Goal: Navigation & Orientation: Find specific page/section

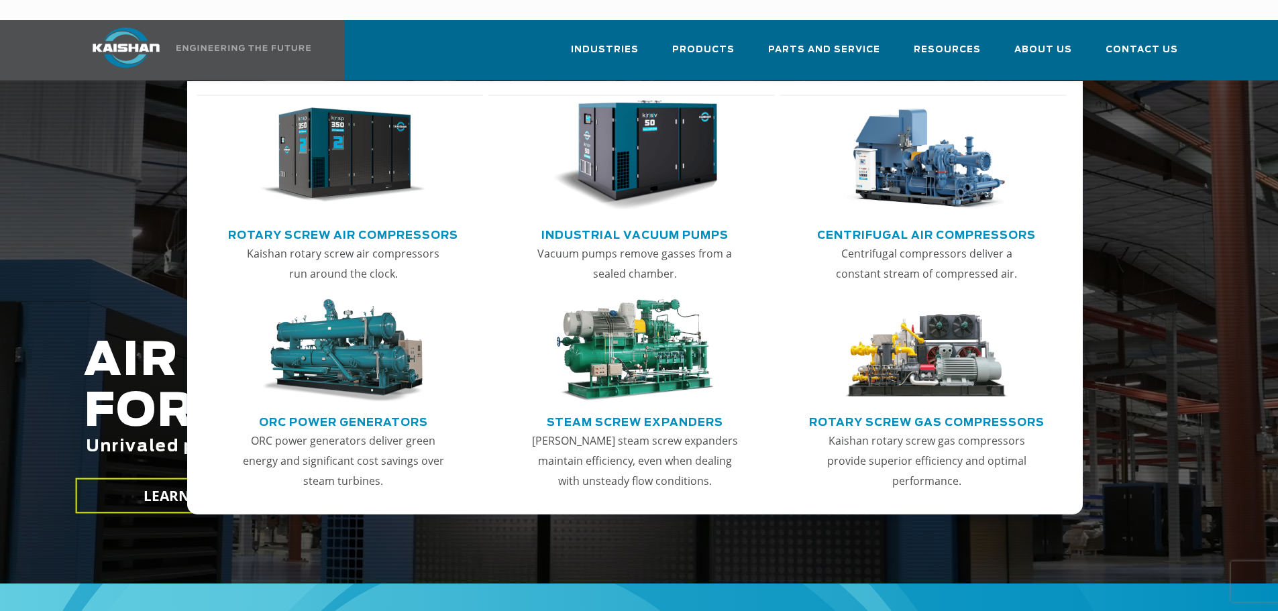
click at [325, 223] on link "Rotary Screw Air Compressors" at bounding box center [343, 233] width 230 height 20
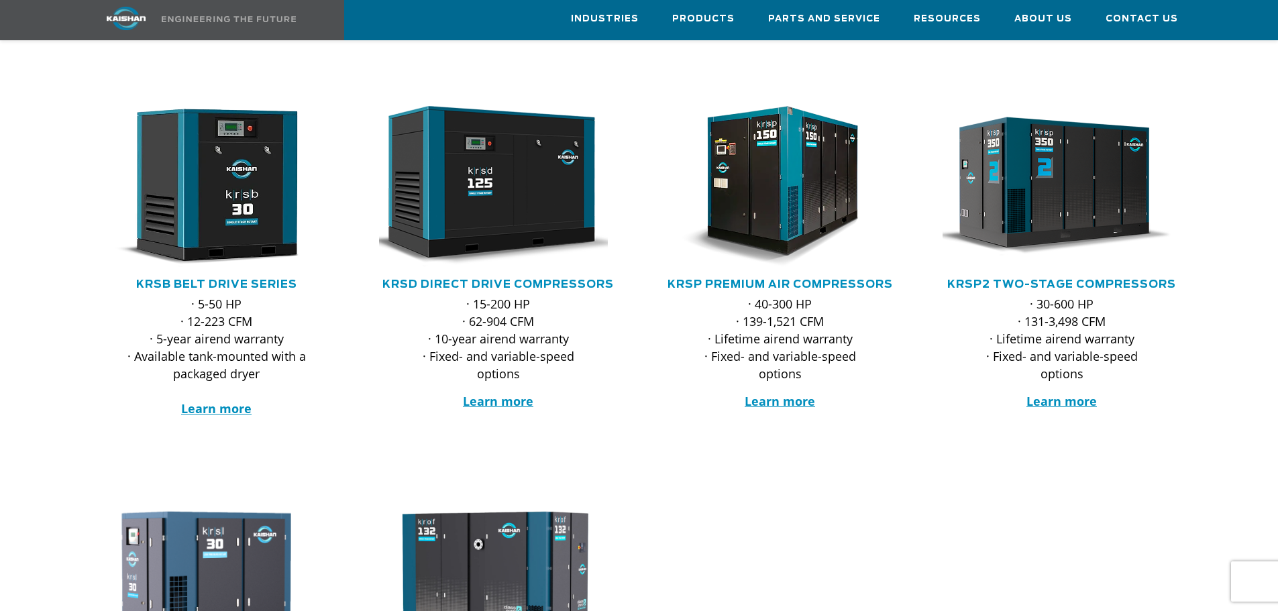
scroll to position [201, 0]
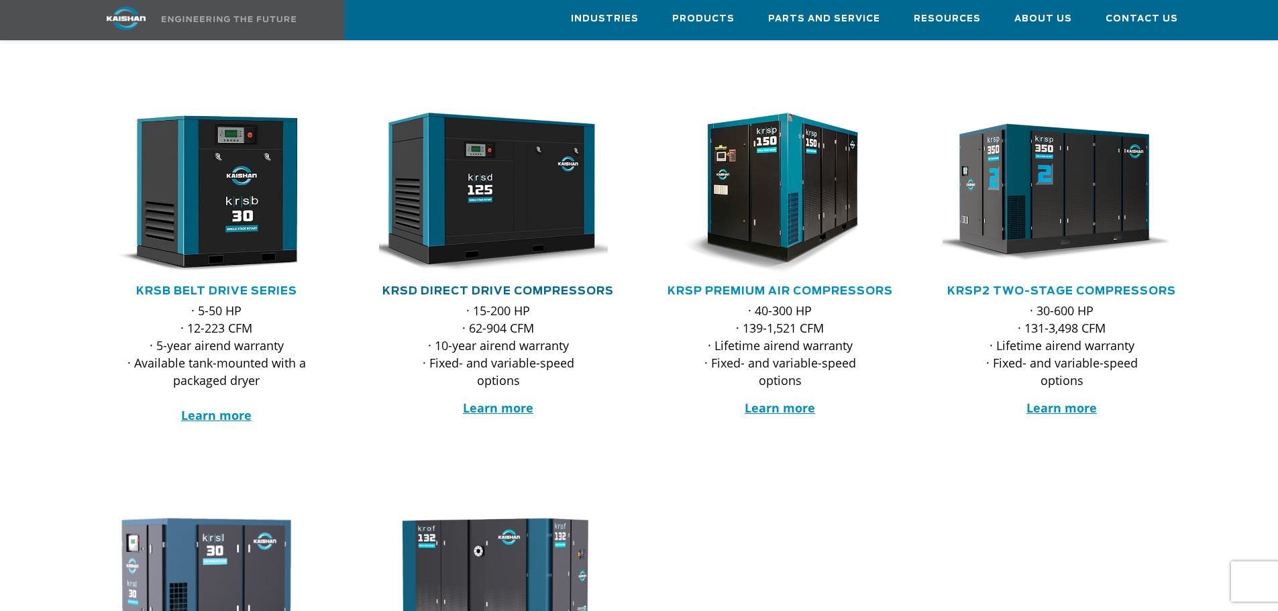
click at [522, 286] on link "KRSD Direct Drive Compressors" at bounding box center [497, 291] width 231 height 11
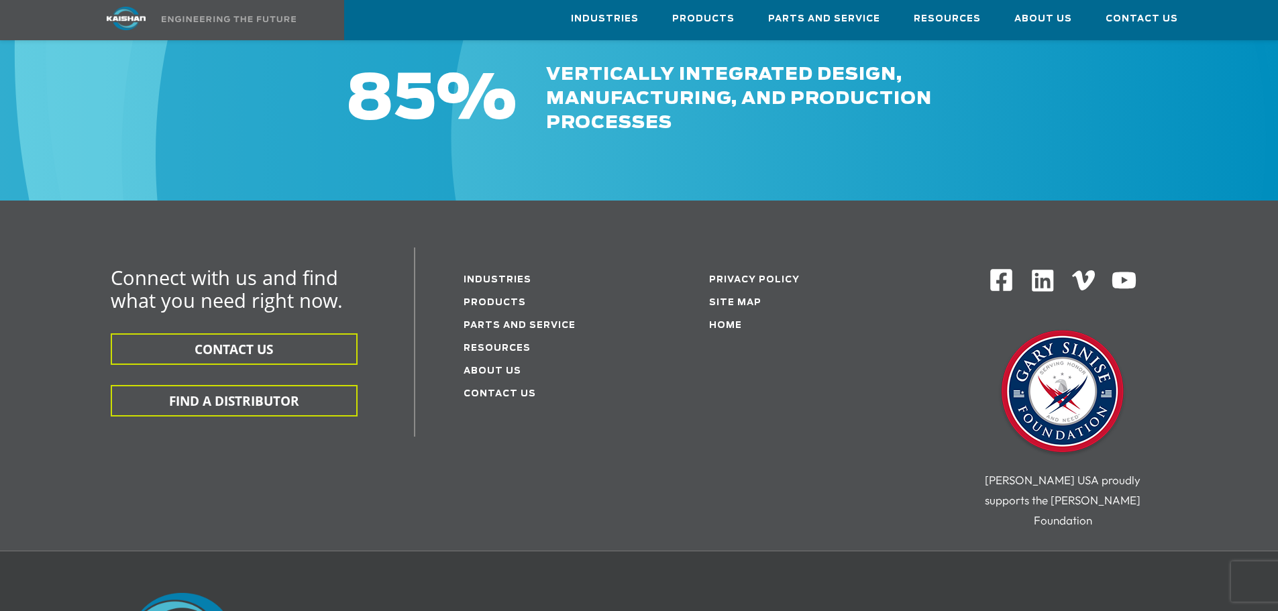
scroll to position [4158, 0]
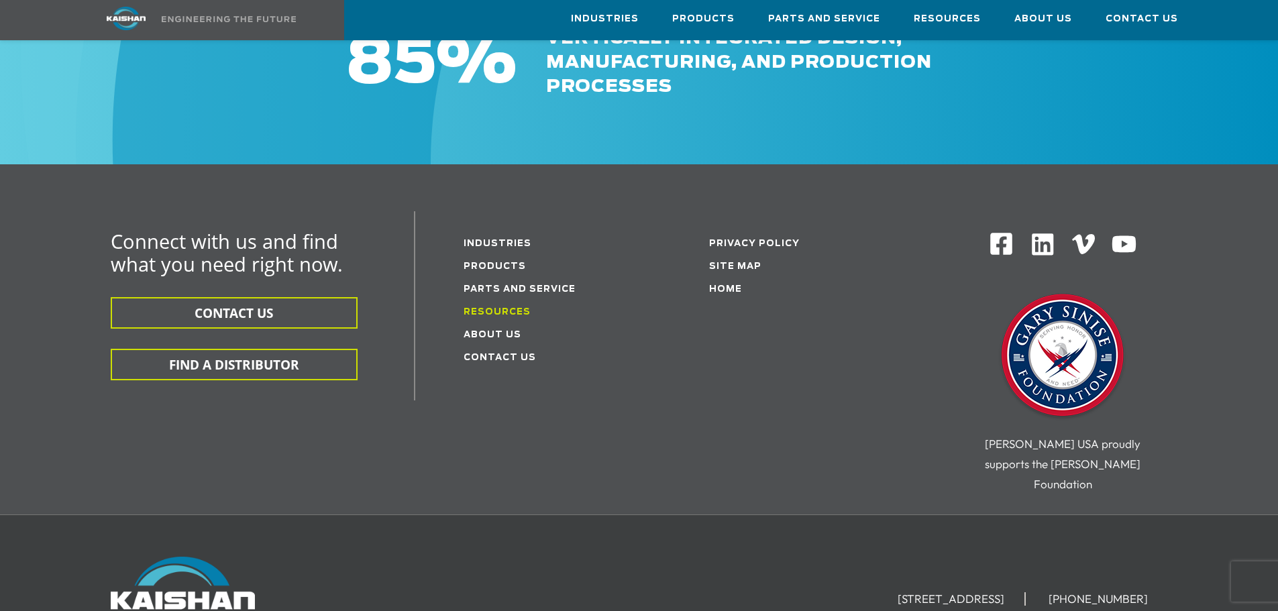
click at [502, 308] on link "Resources" at bounding box center [496, 312] width 67 height 9
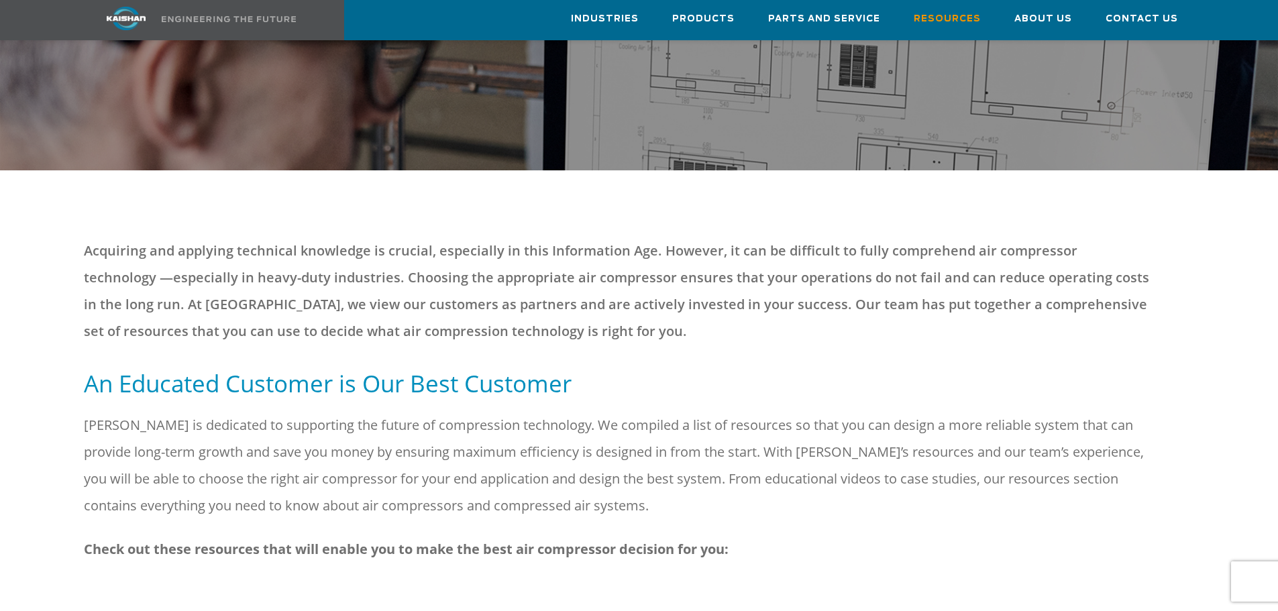
scroll to position [329, 0]
